Goal: Information Seeking & Learning: Learn about a topic

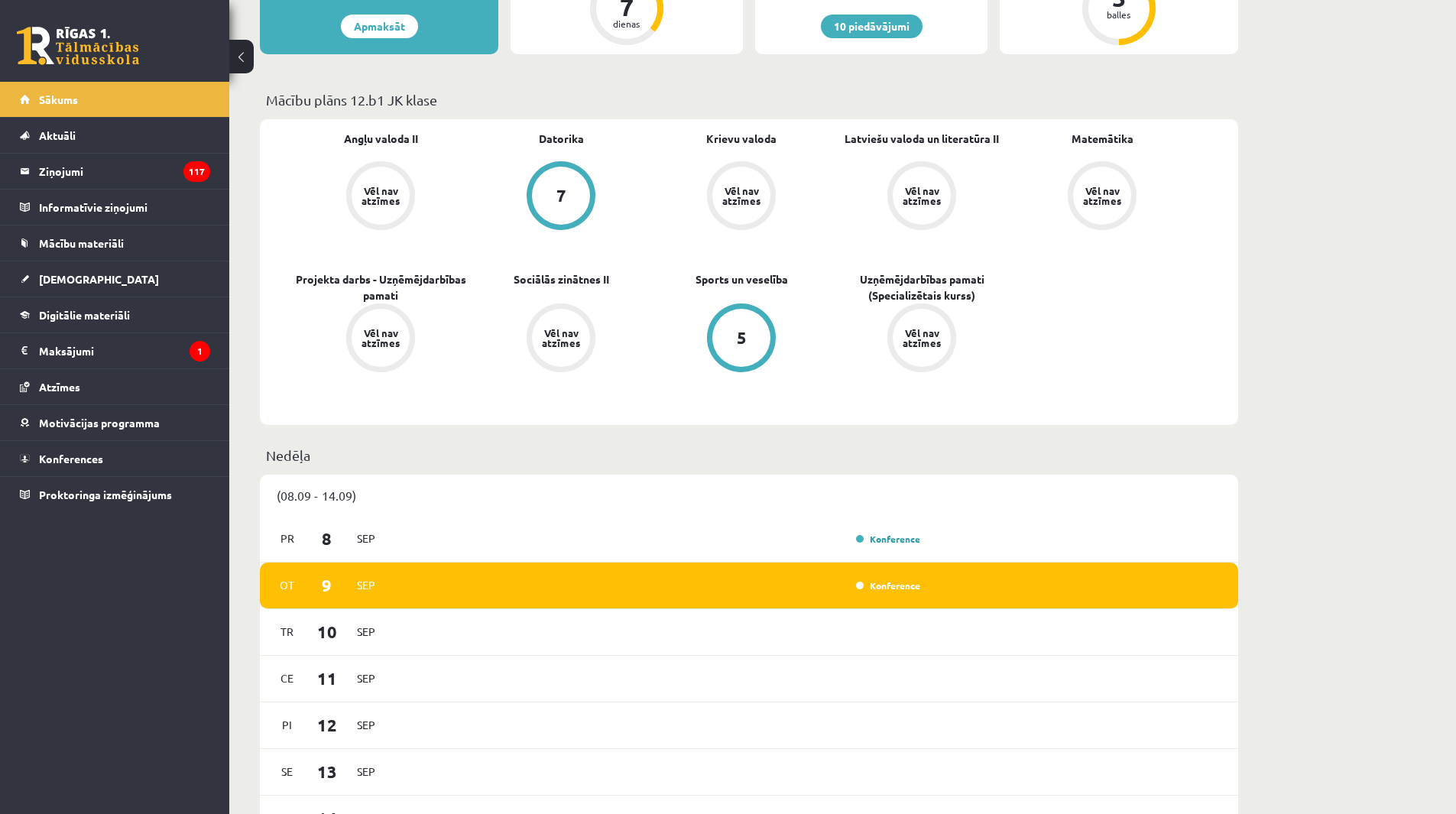
scroll to position [382, 0]
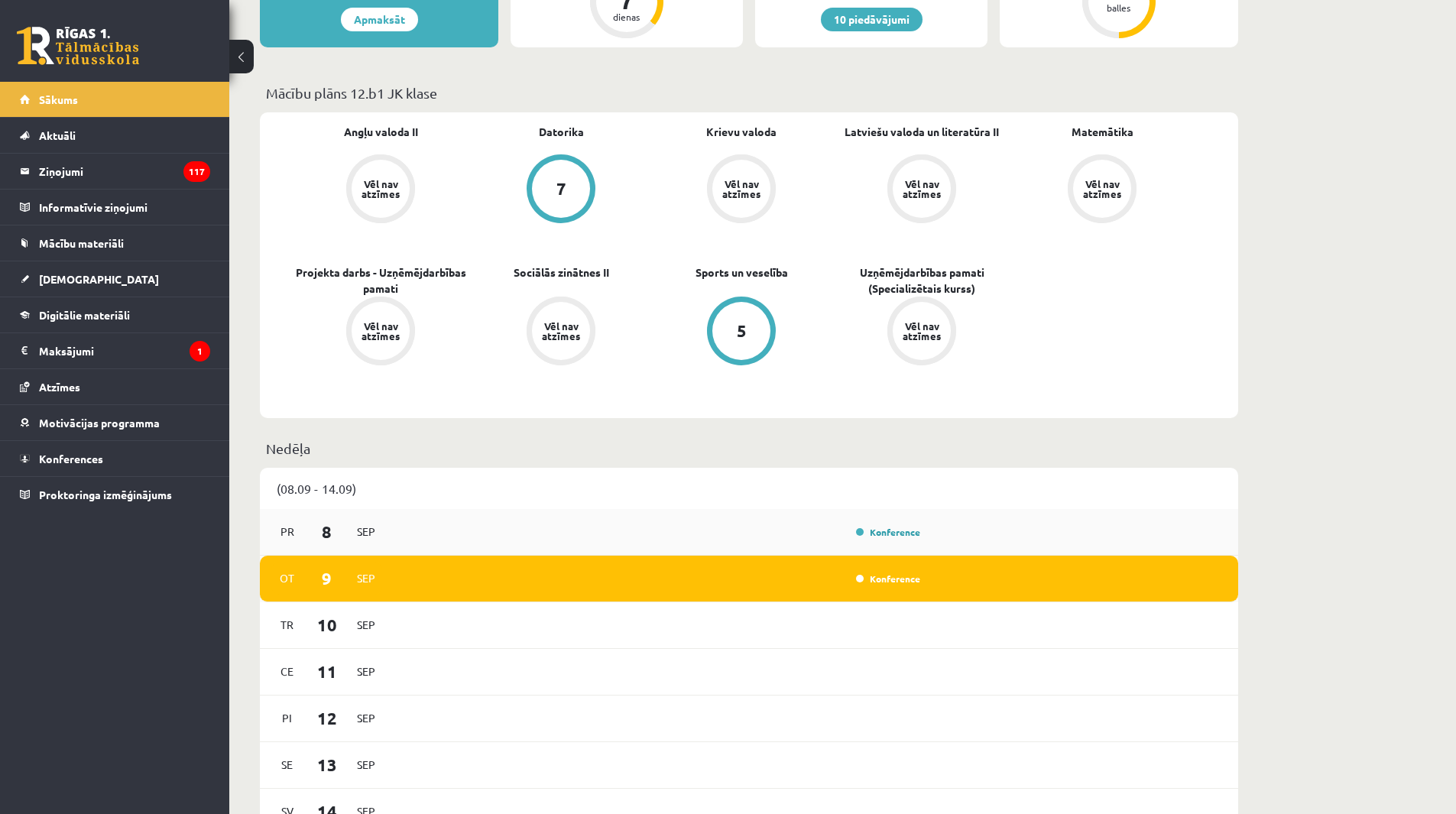
click at [891, 538] on div "Konference" at bounding box center [887, 532] width 76 height 16
click at [889, 528] on link "Konference" at bounding box center [888, 532] width 64 height 12
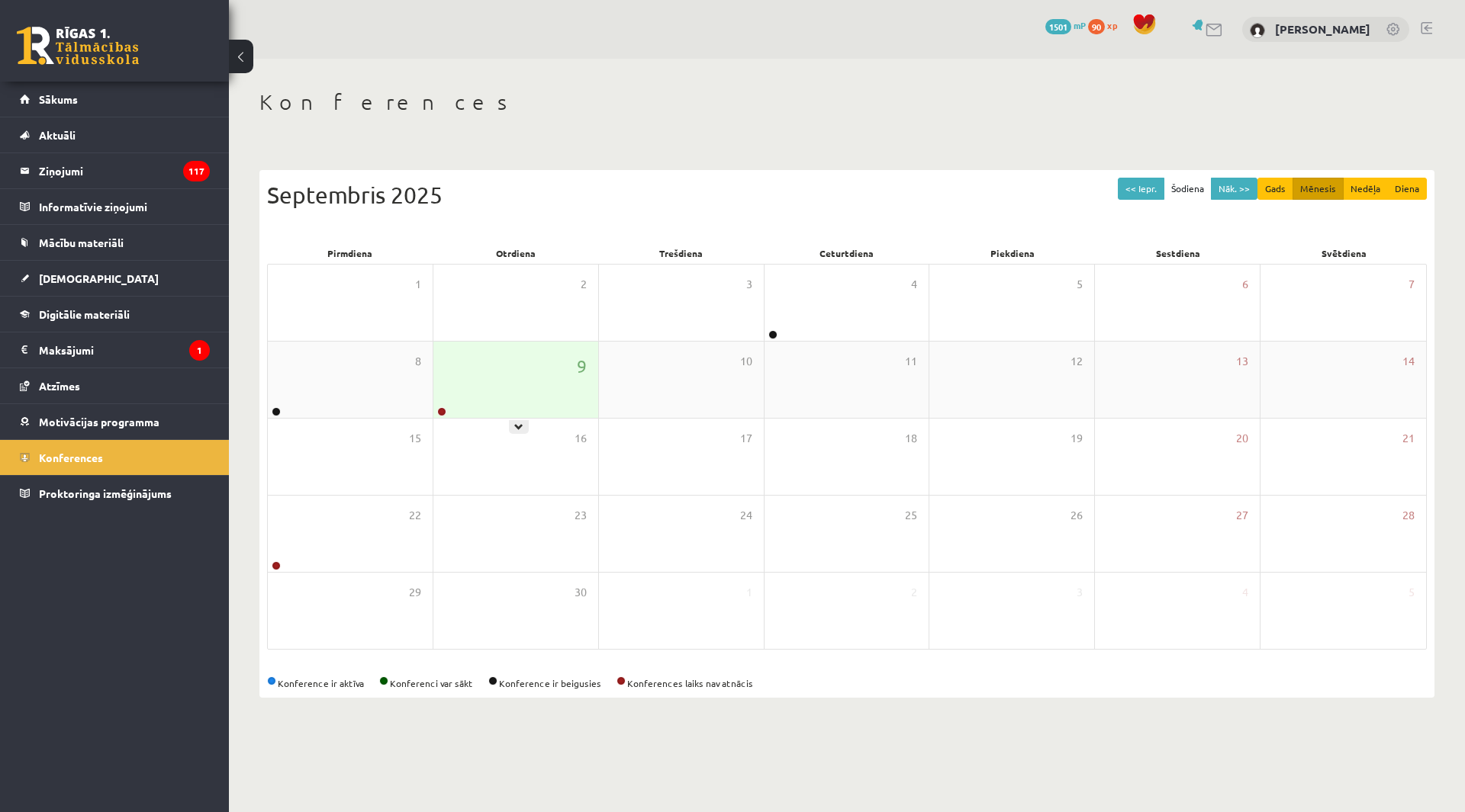
click at [534, 394] on div "9" at bounding box center [515, 379] width 165 height 76
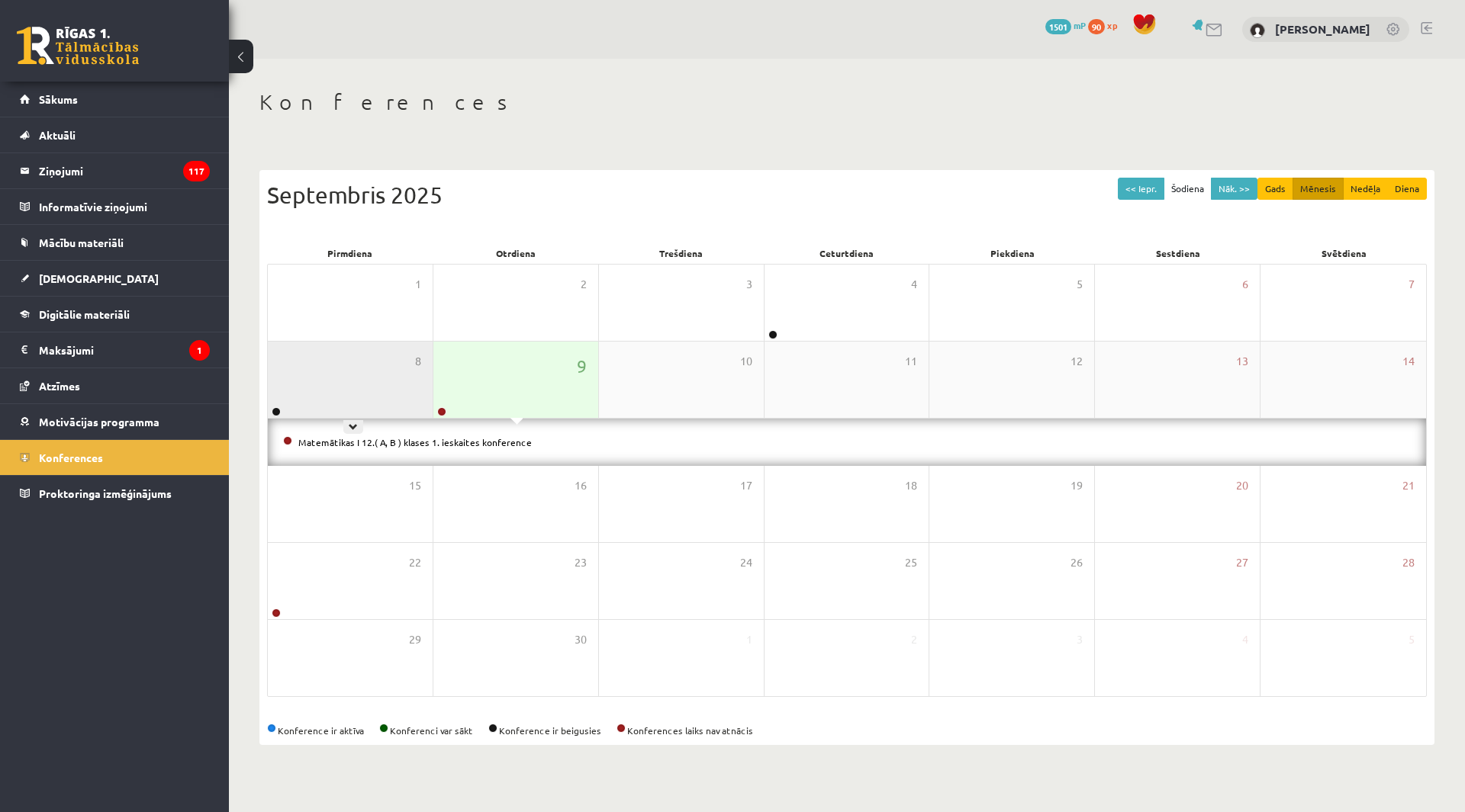
click at [313, 391] on div "8" at bounding box center [350, 379] width 165 height 76
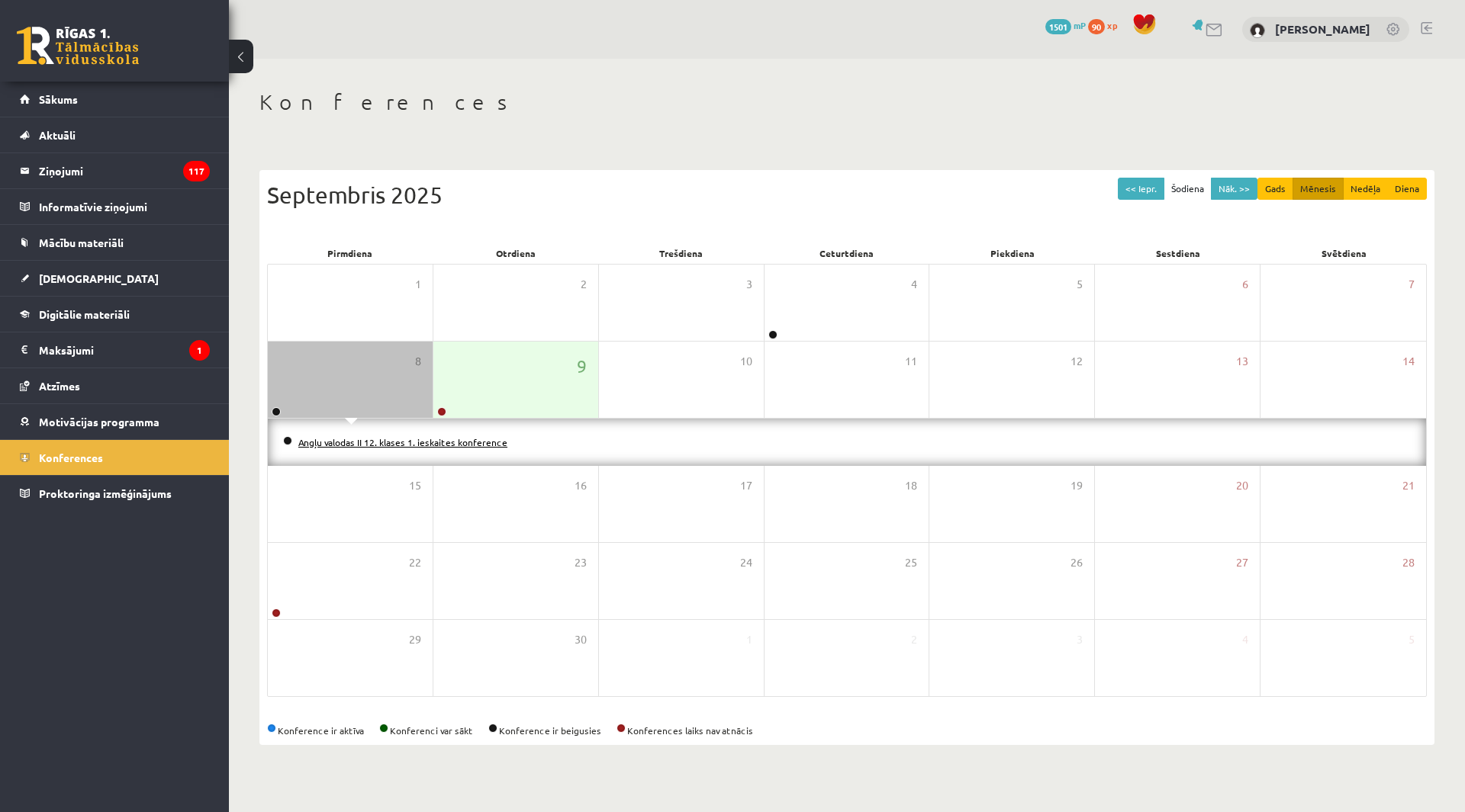
click at [388, 441] on link "Angļu valodas II 12. klases 1. ieskaites konference" at bounding box center [403, 442] width 209 height 12
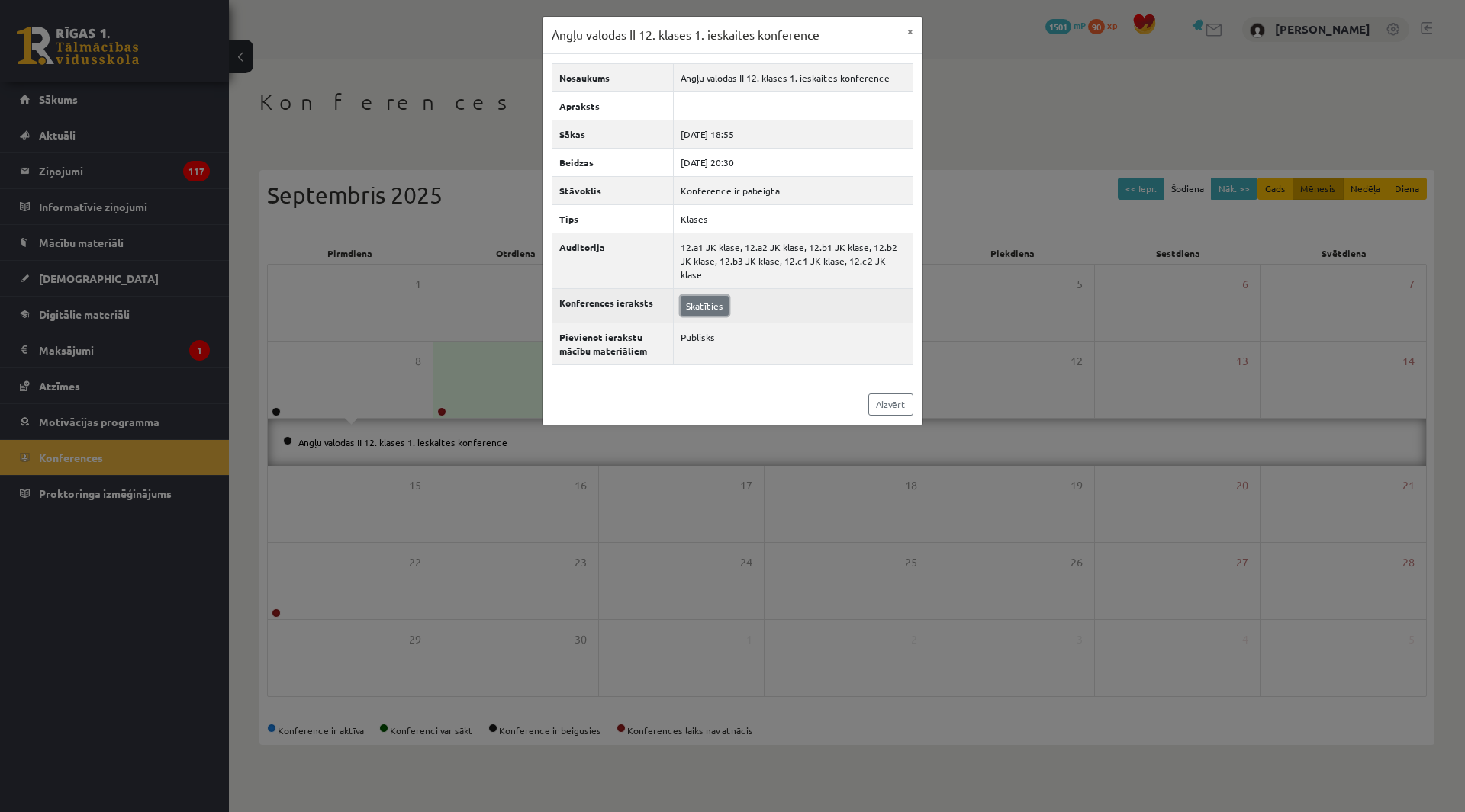
click at [691, 295] on link "Skatīties" at bounding box center [704, 305] width 48 height 20
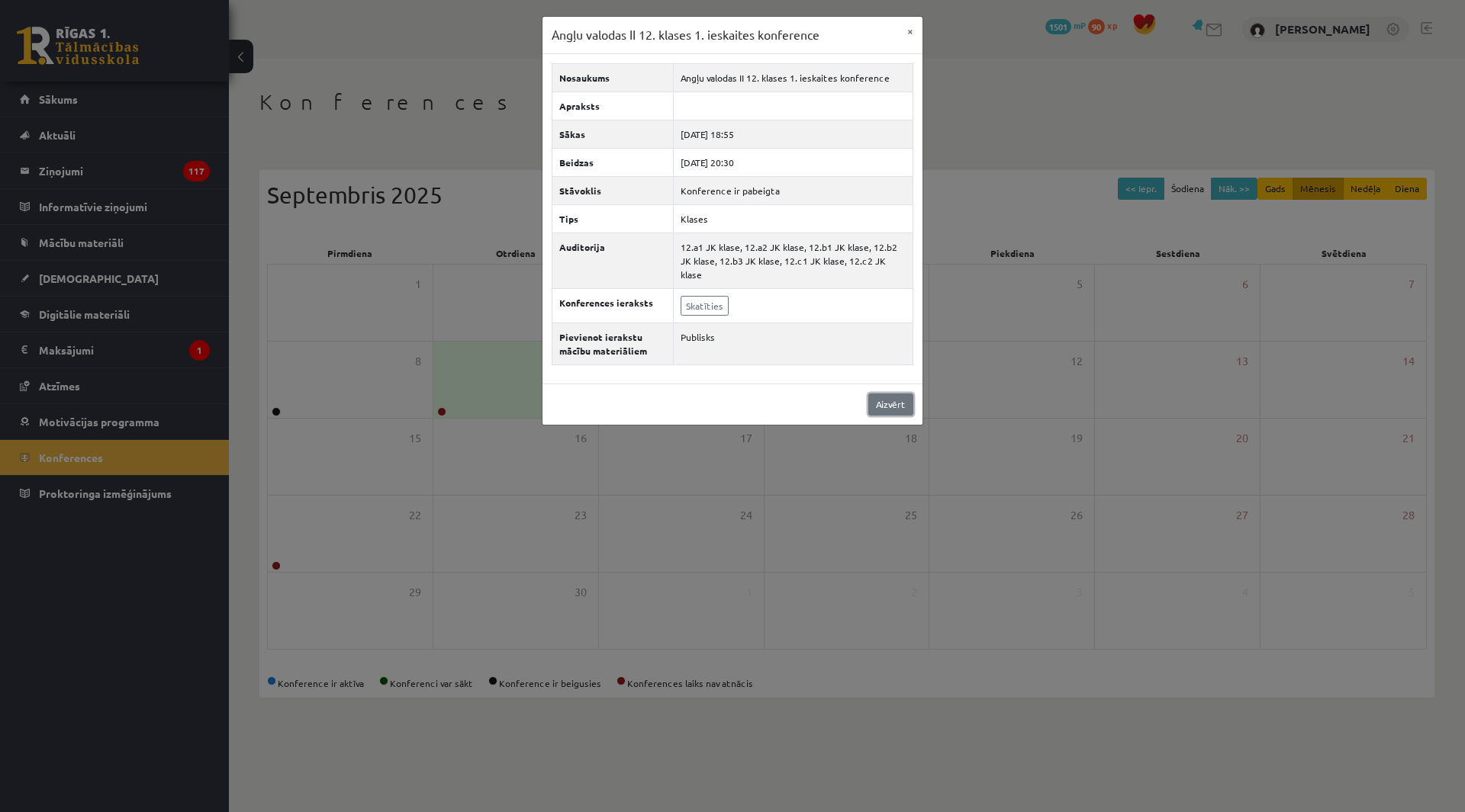
click at [884, 393] on link "Aizvērt" at bounding box center [890, 404] width 45 height 22
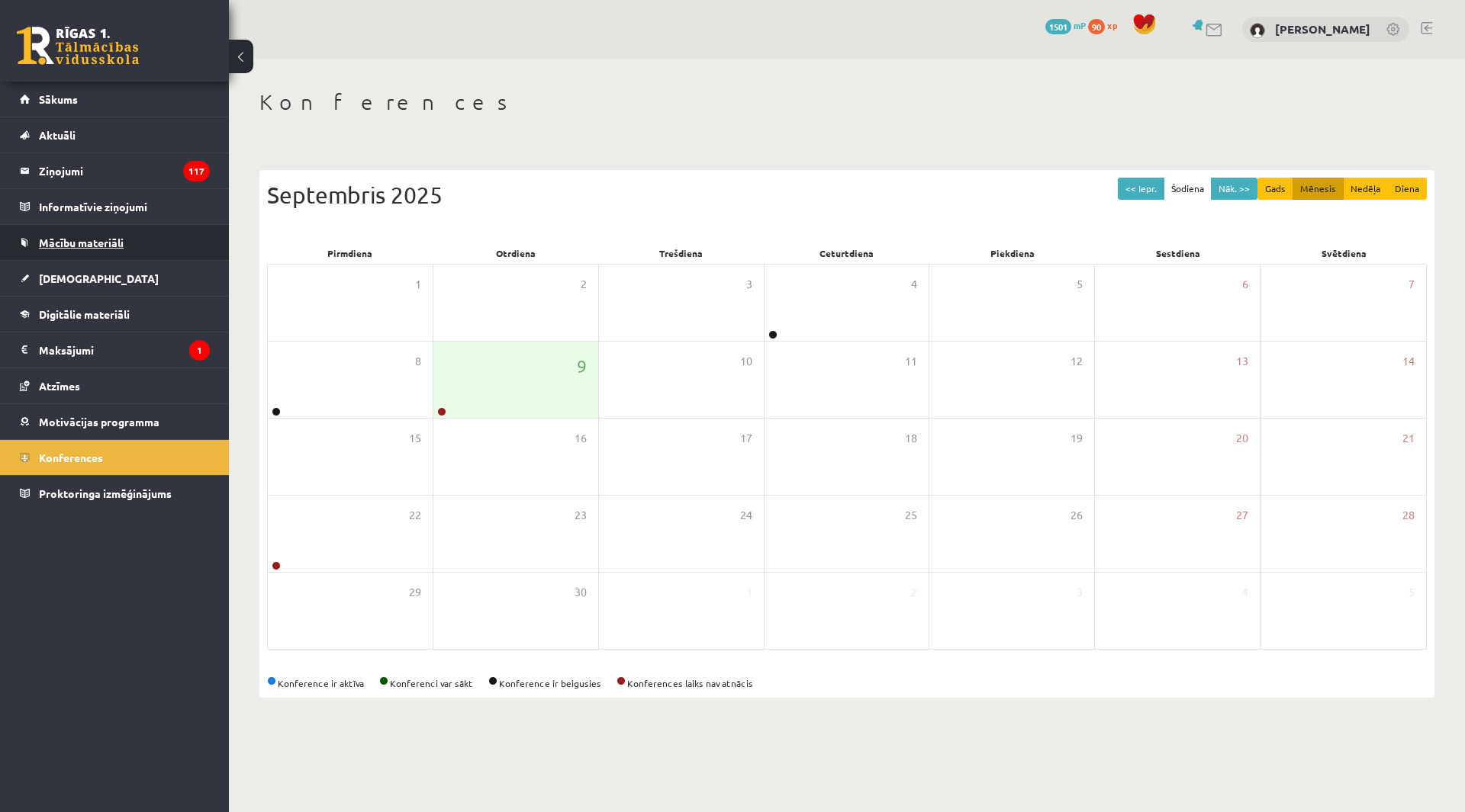
click at [81, 225] on link "Mācību materiāli" at bounding box center [115, 242] width 190 height 35
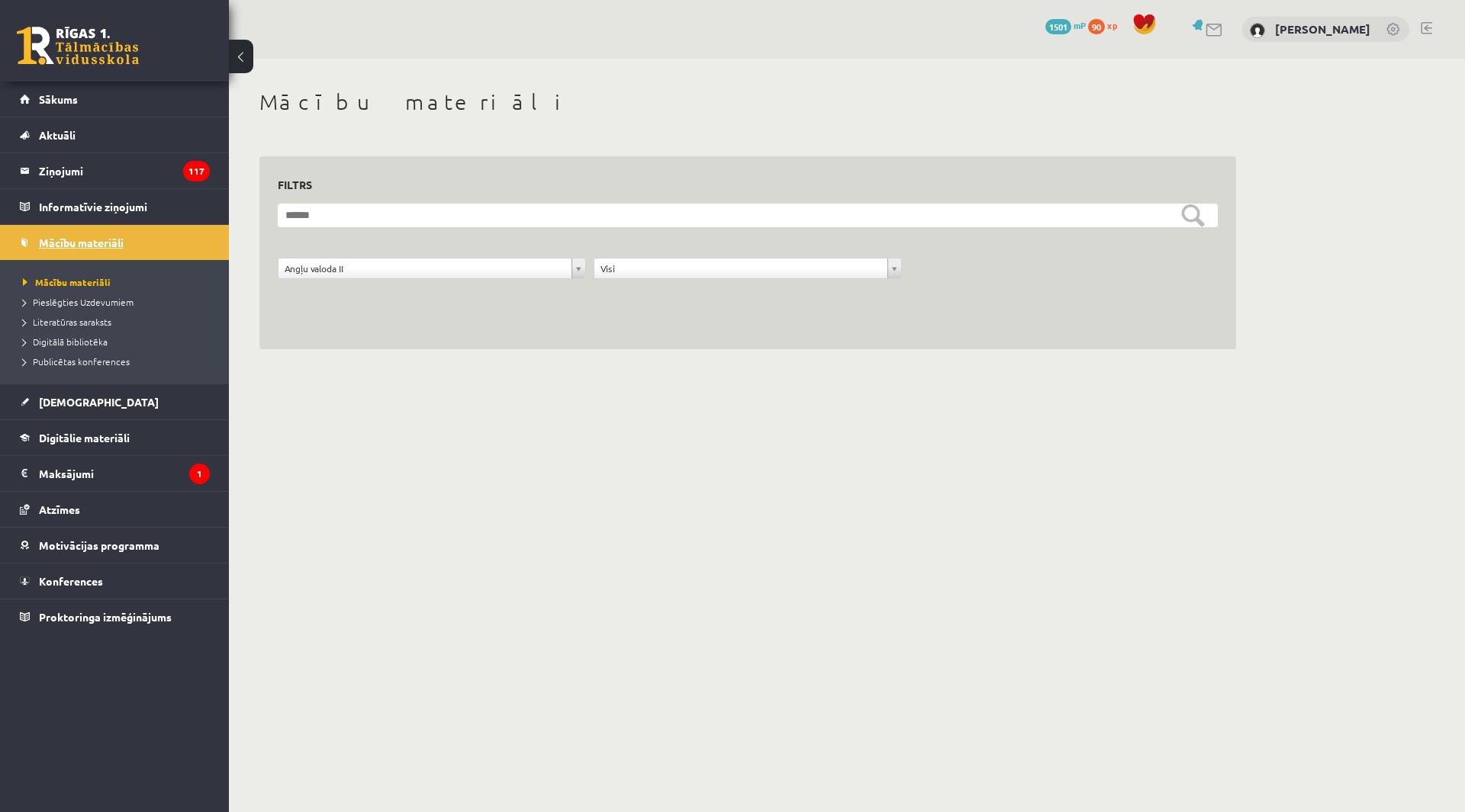
click at [81, 241] on span "Mācību materiāli" at bounding box center [81, 243] width 85 height 14
click at [80, 444] on link "Digitālie materiāli" at bounding box center [115, 437] width 190 height 35
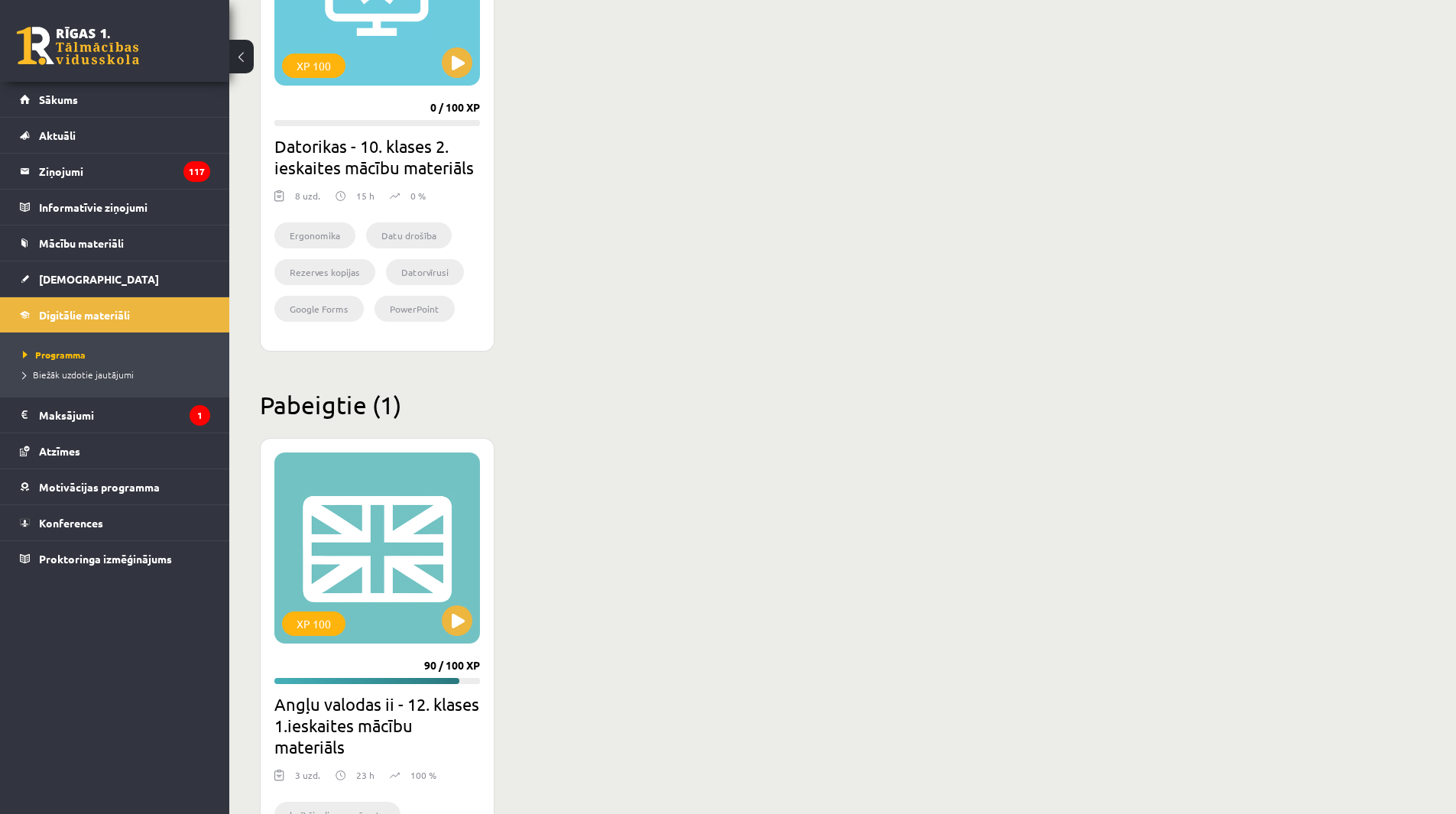
scroll to position [1209, 0]
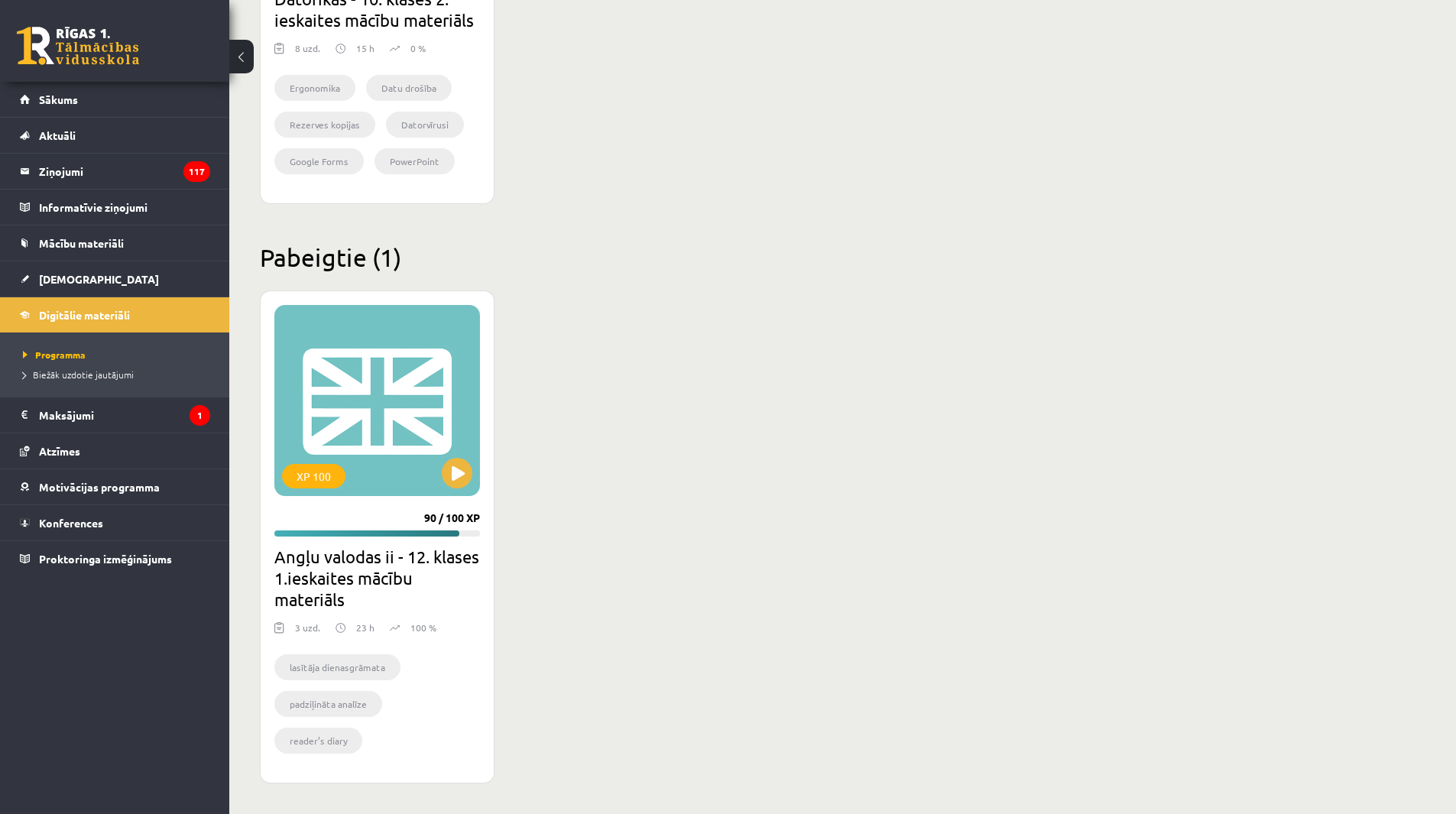
click at [318, 662] on li "lasītāja dienasgrāmata" at bounding box center [338, 667] width 126 height 26
click at [413, 445] on div "XP 100" at bounding box center [377, 400] width 205 height 191
click at [437, 479] on div "XP 100" at bounding box center [377, 400] width 205 height 191
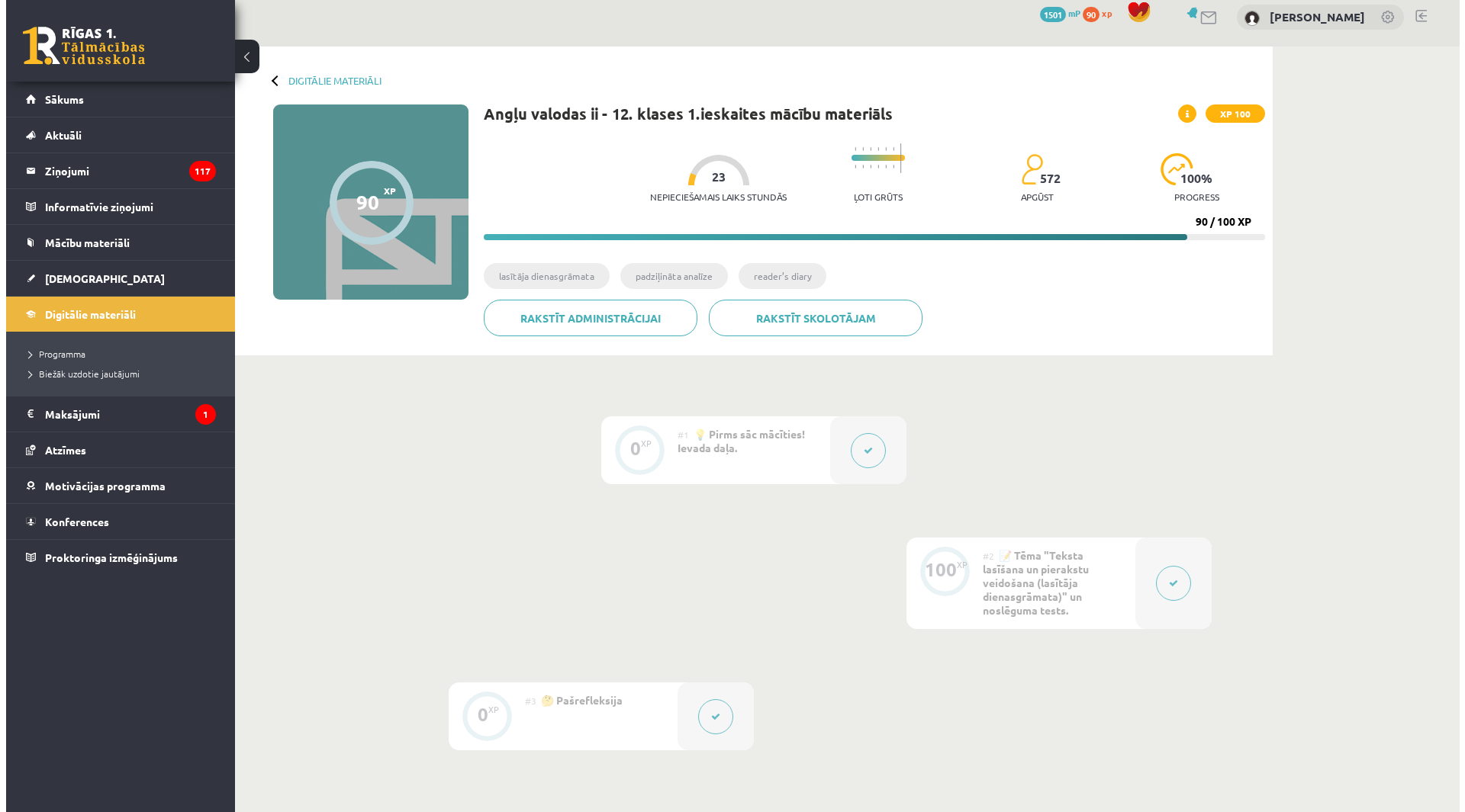
scroll to position [218, 0]
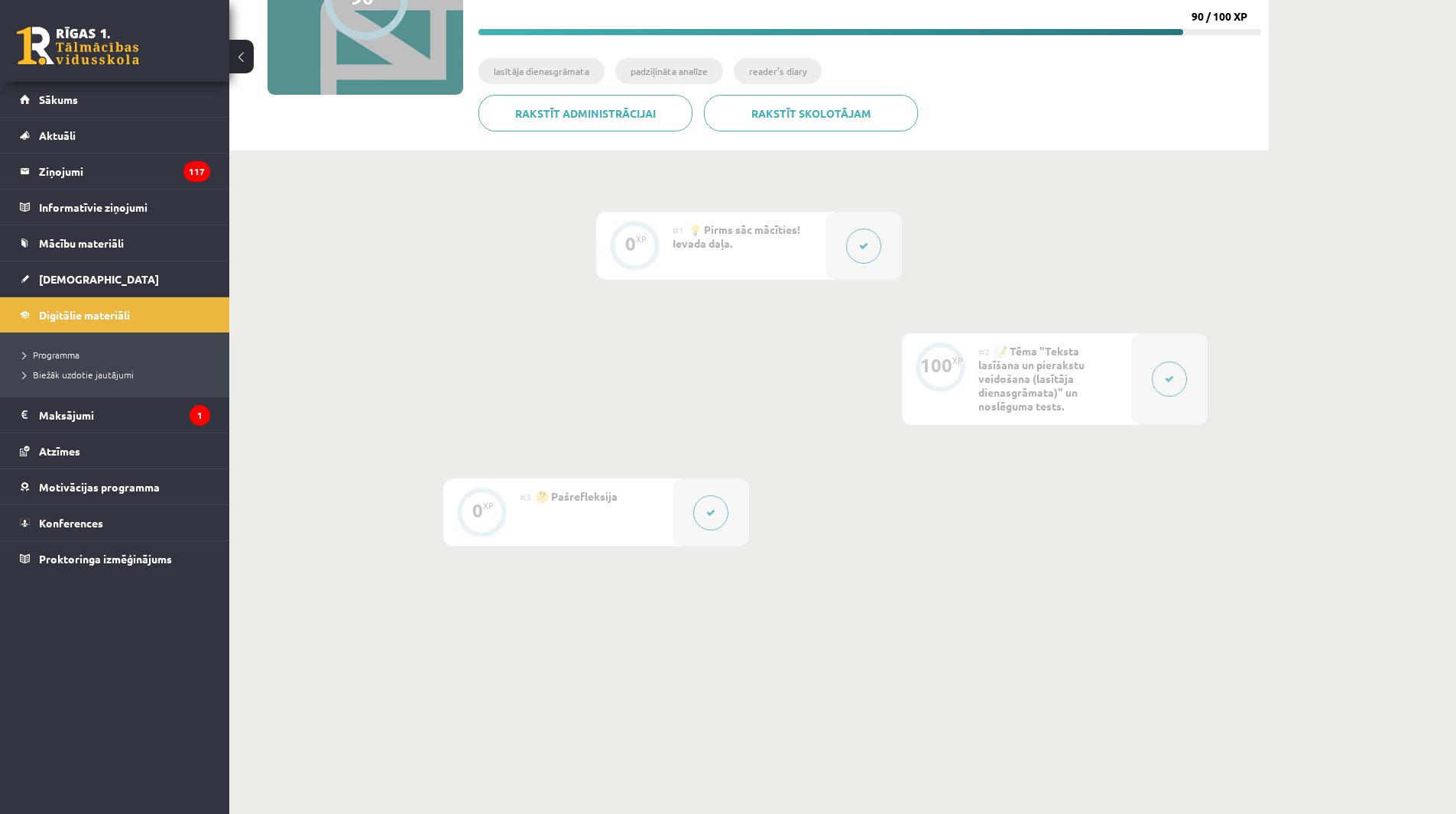
click at [692, 519] on div at bounding box center [711, 512] width 76 height 68
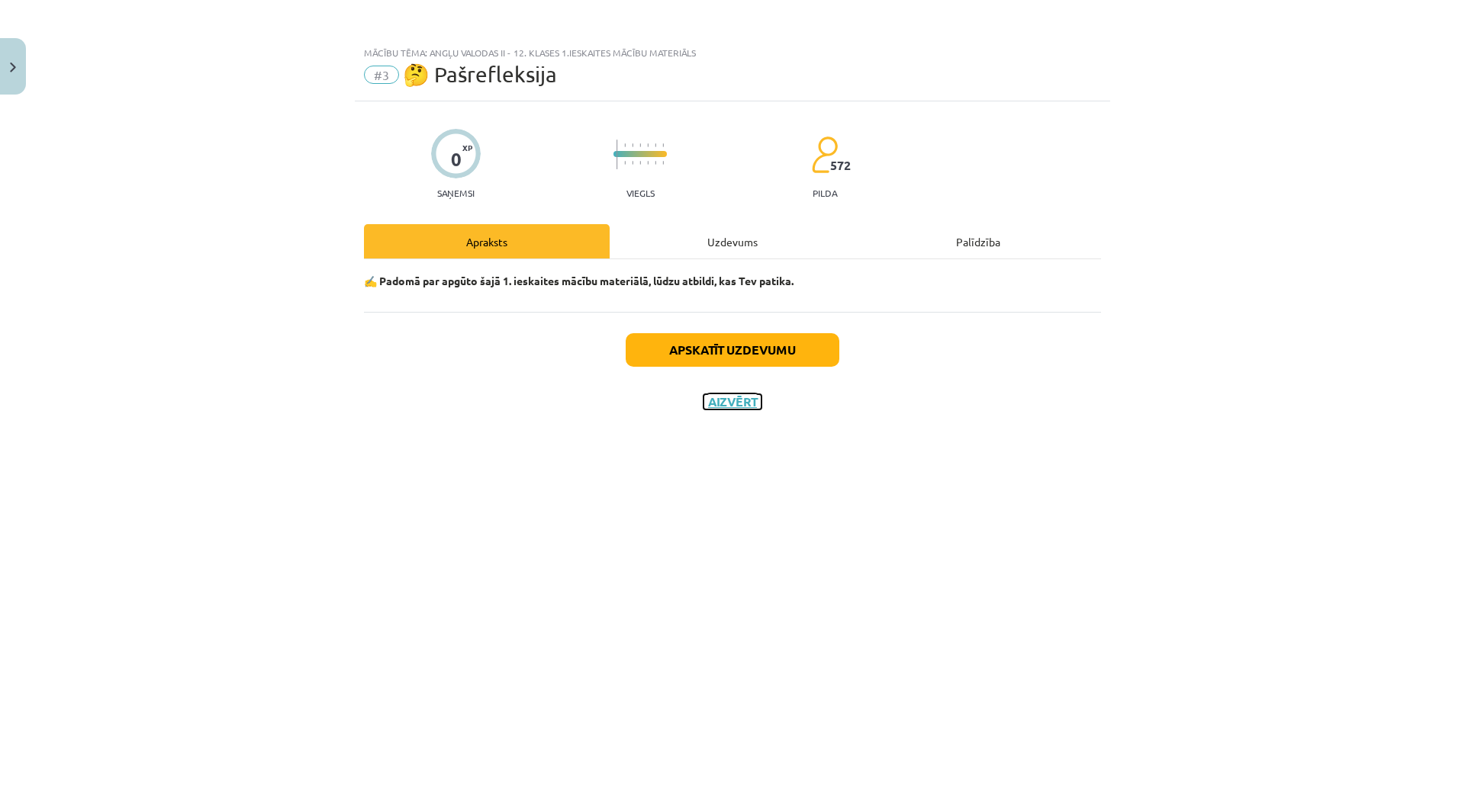
click at [736, 406] on button "Aizvērt" at bounding box center [732, 402] width 58 height 16
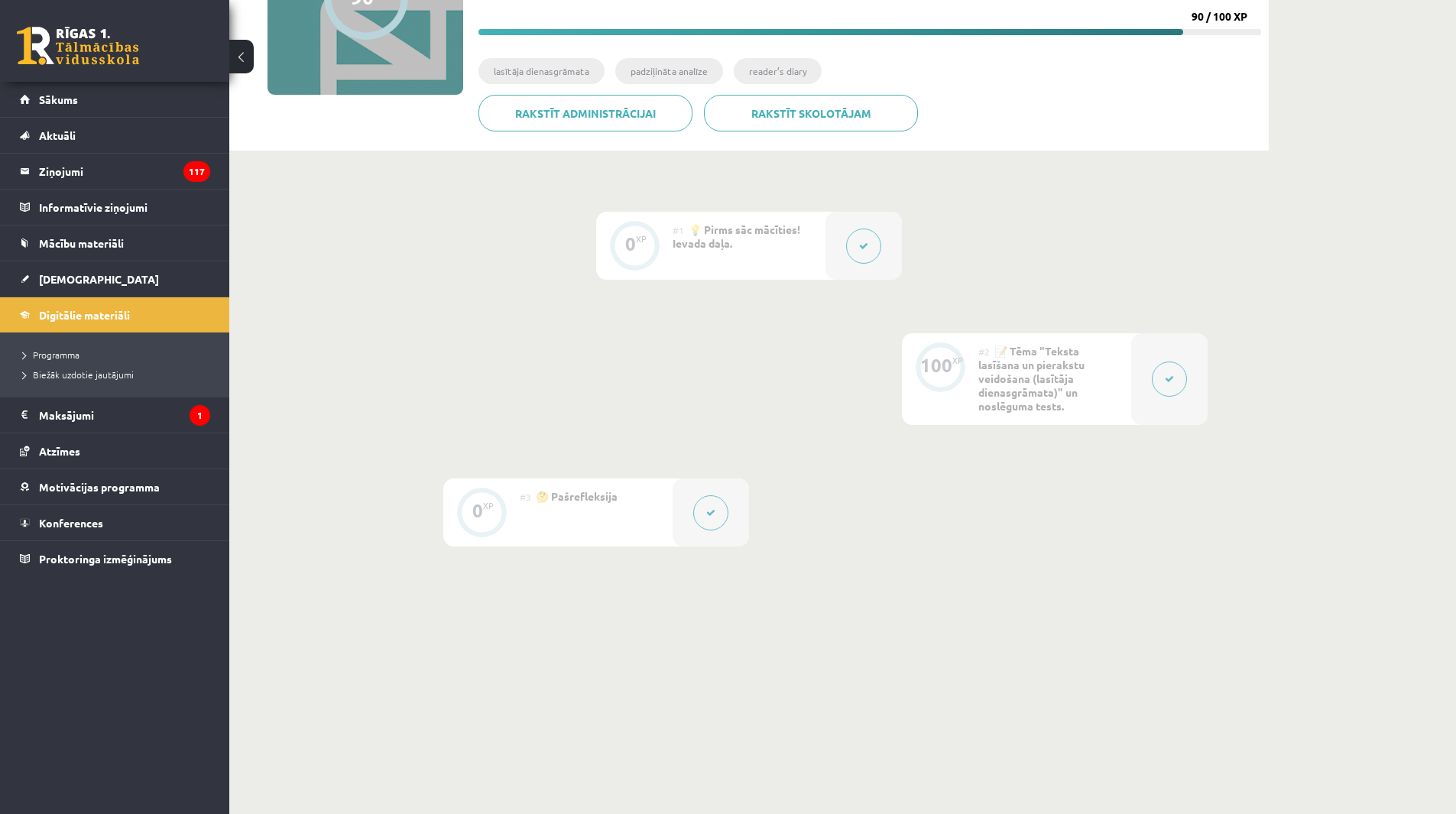
click at [873, 249] on button at bounding box center [864, 246] width 36 height 36
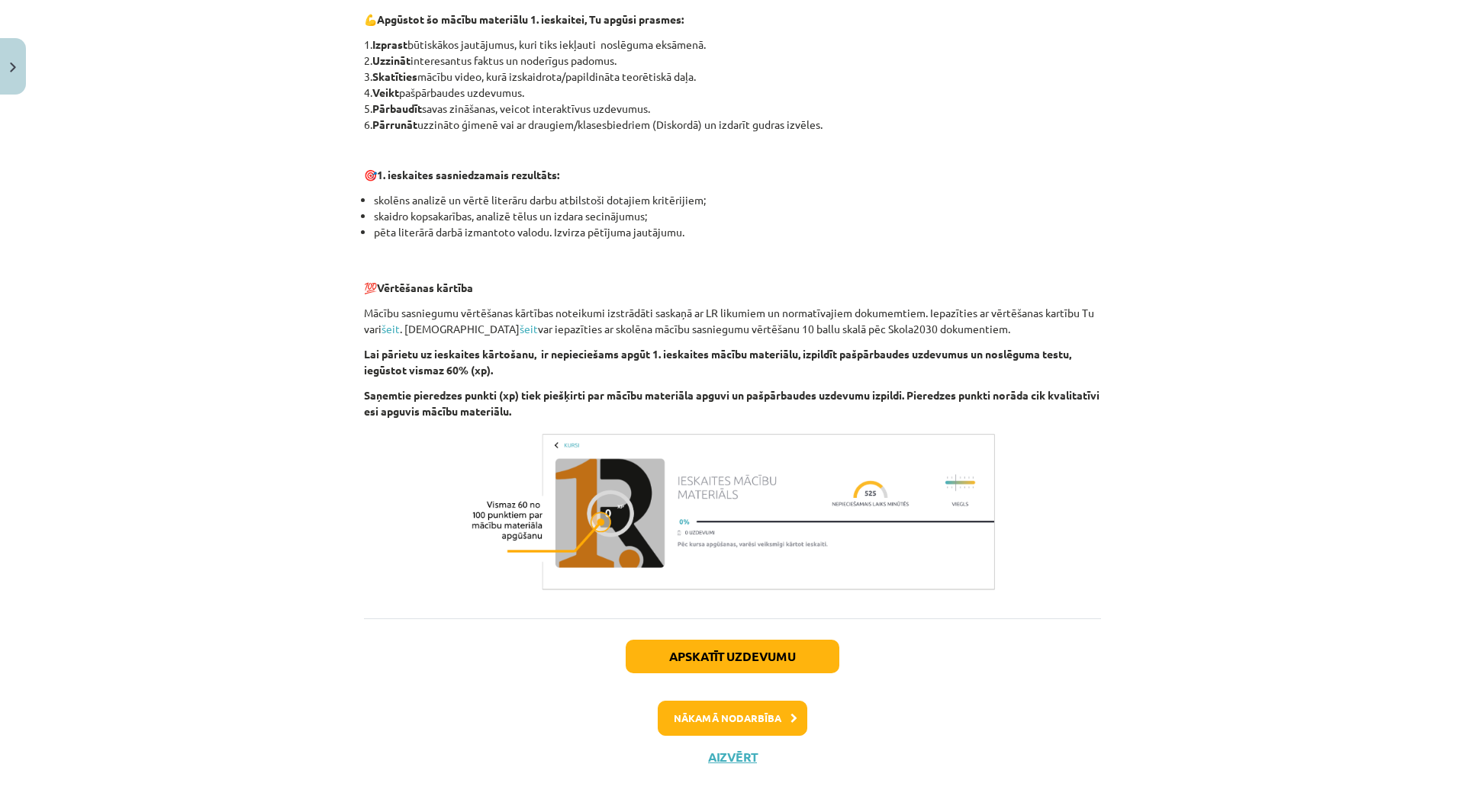
scroll to position [842, 0]
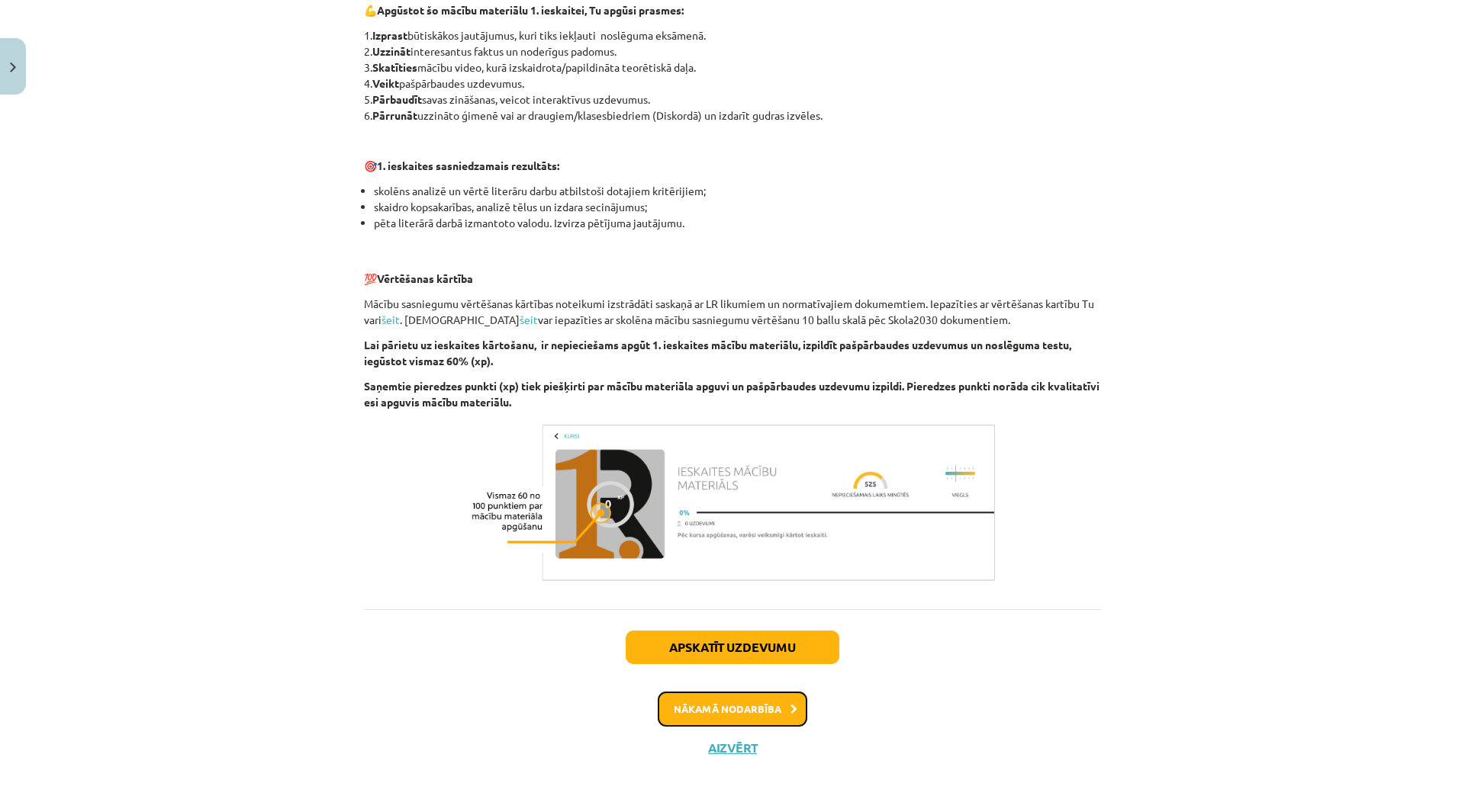
click at [768, 714] on button "Nākamā nodarbība" at bounding box center [732, 708] width 150 height 35
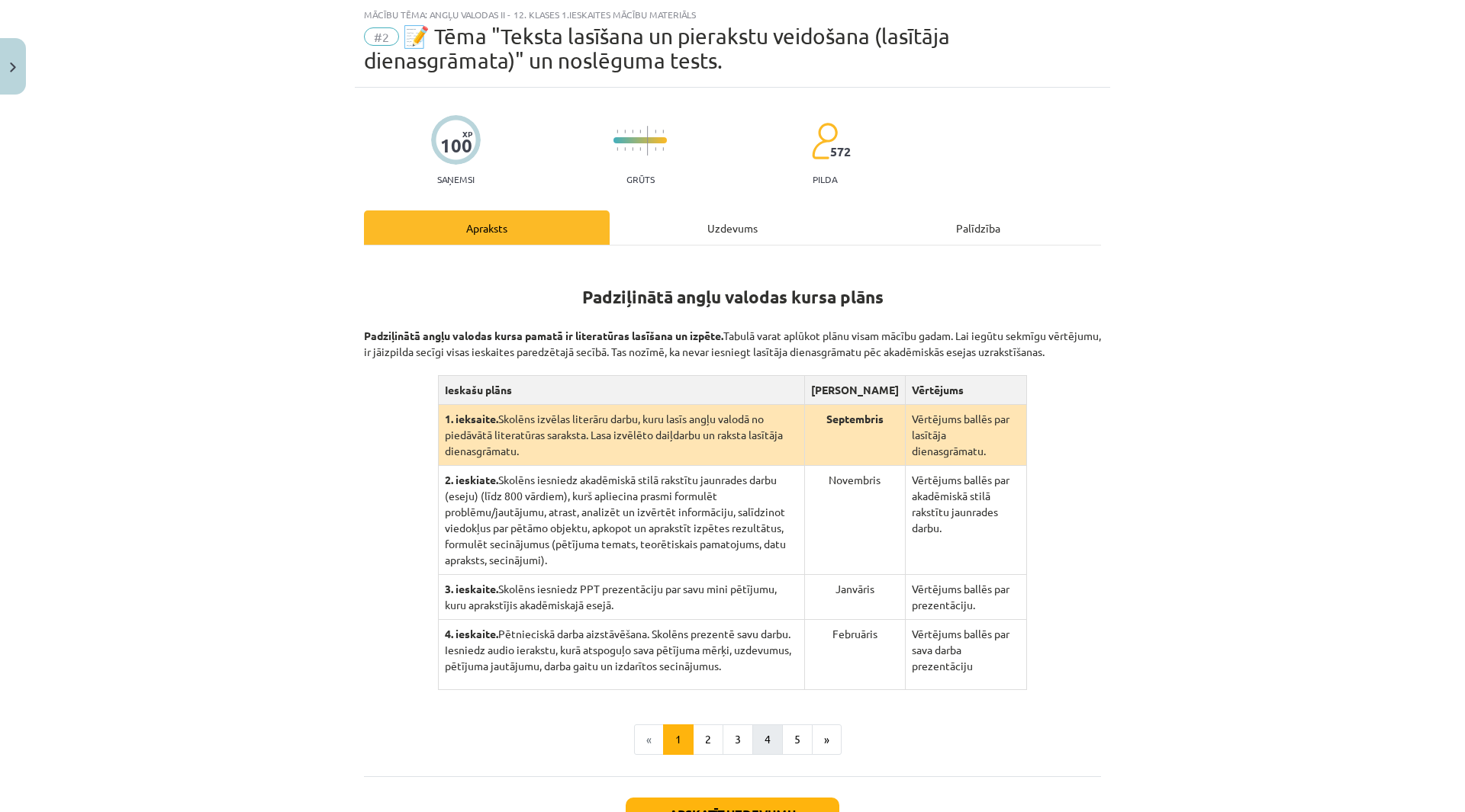
scroll to position [114, 0]
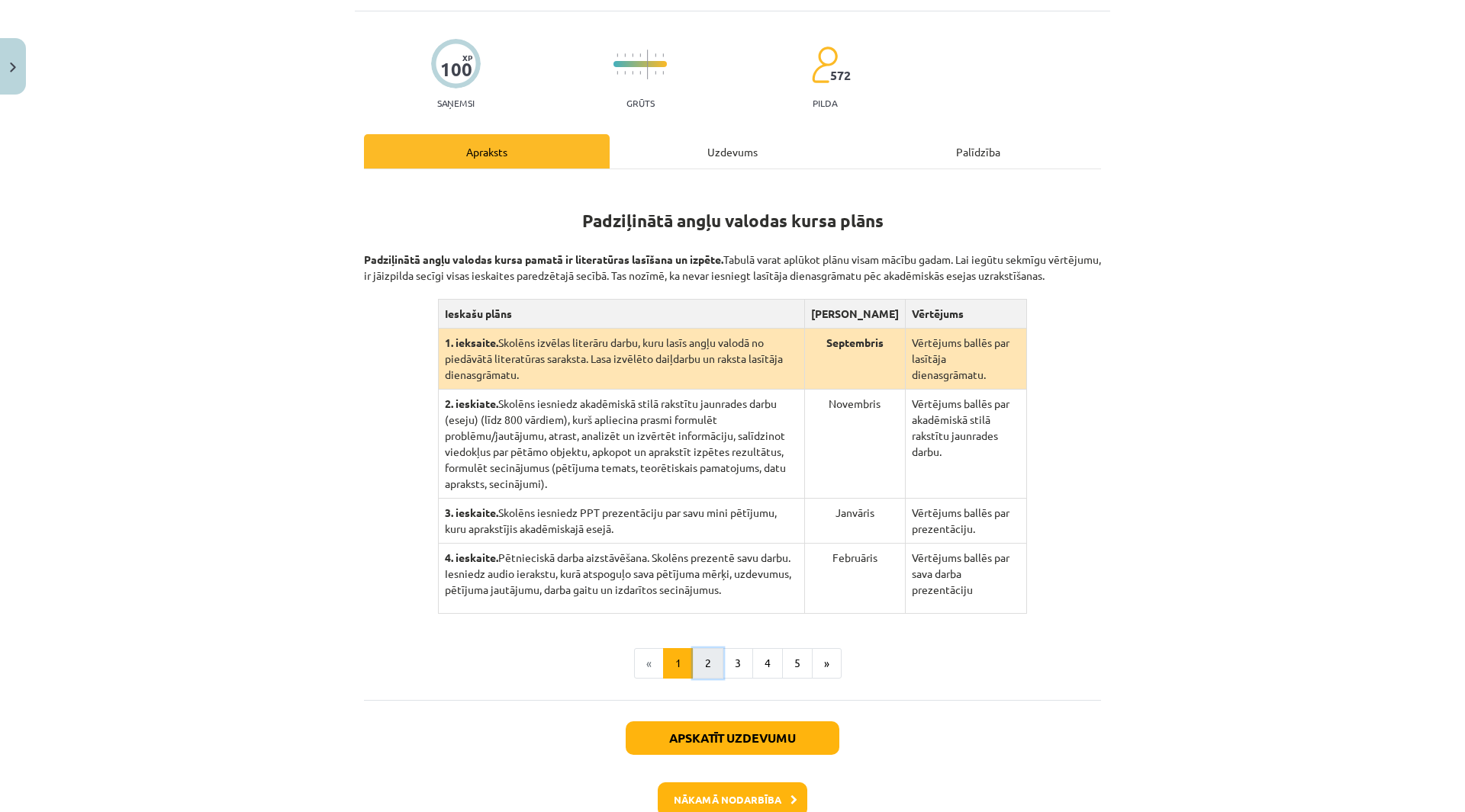
click at [708, 652] on button "2" at bounding box center [707, 663] width 30 height 30
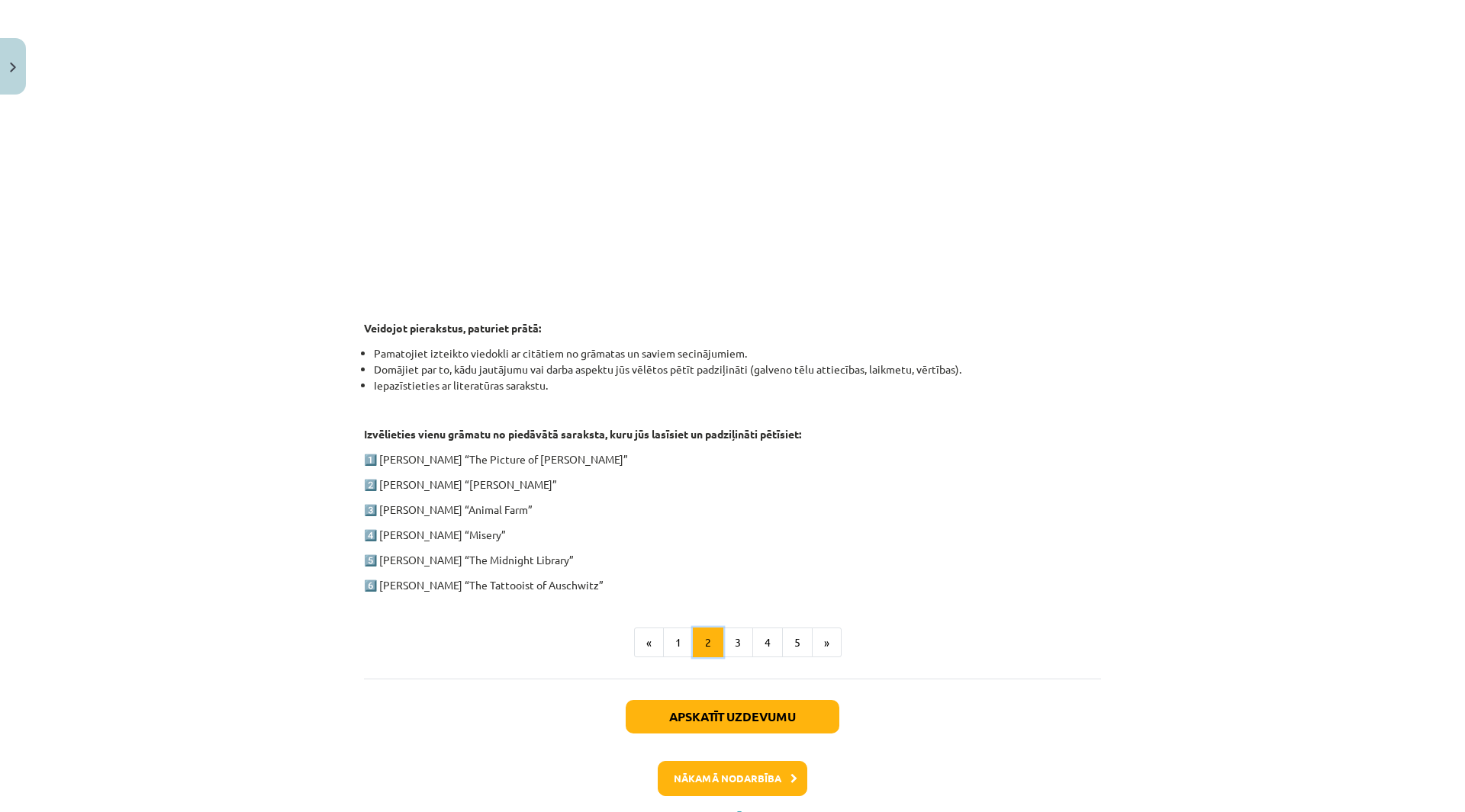
scroll to position [492, 0]
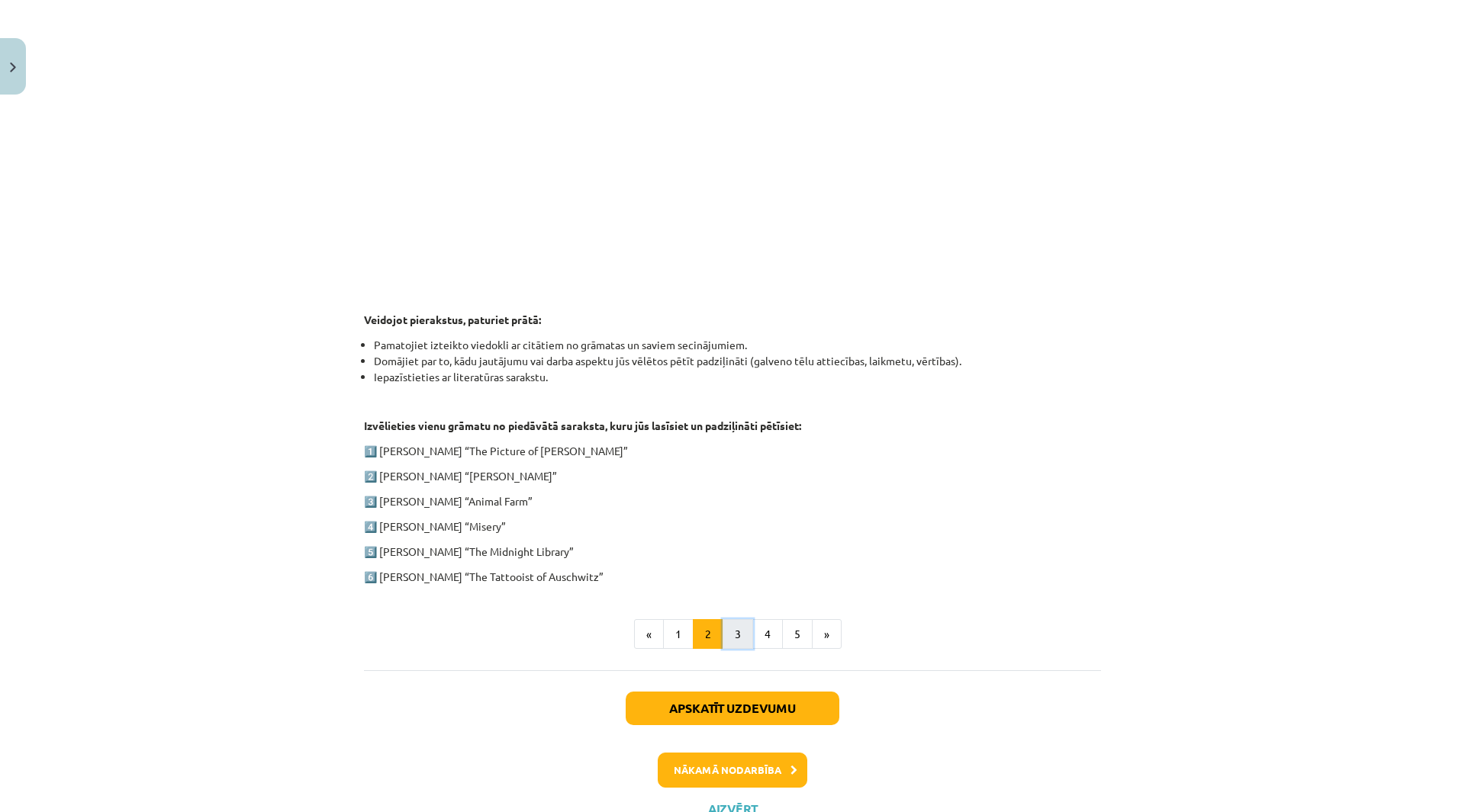
click at [730, 640] on button "3" at bounding box center [737, 634] width 30 height 30
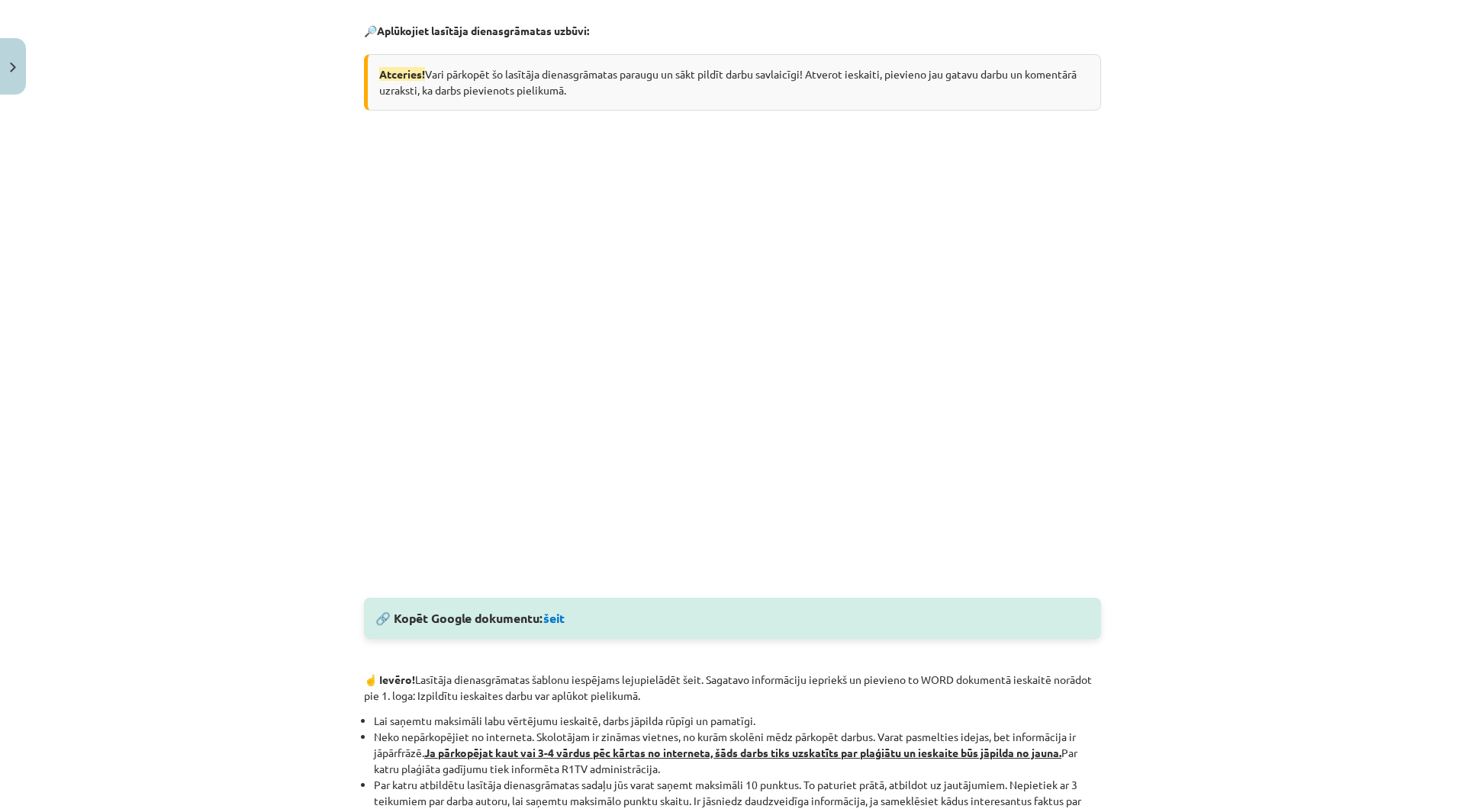
scroll to position [297, 0]
click at [555, 618] on link "šeit" at bounding box center [553, 620] width 22 height 16
